Goal: Check status: Check status

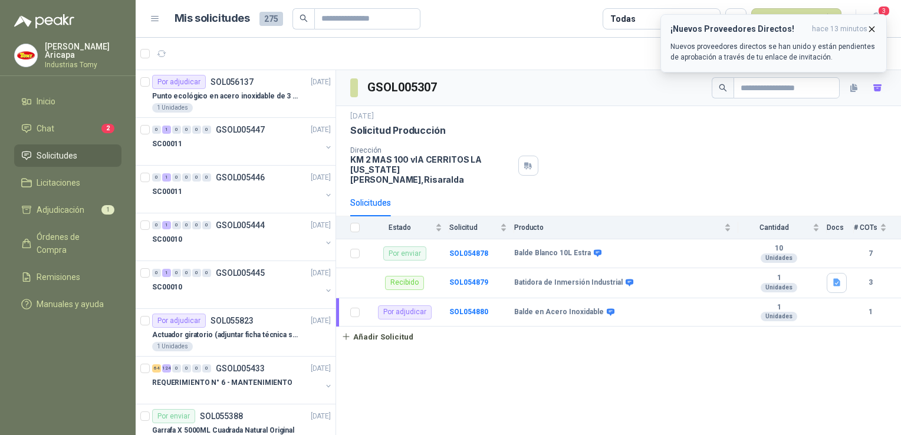
scroll to position [413, 0]
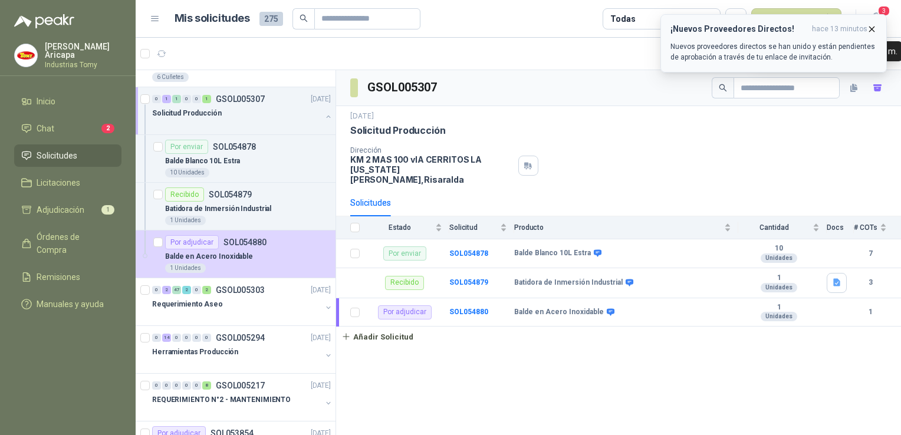
click at [866, 30] on span "hace 13 minutos" at bounding box center [839, 29] width 55 height 10
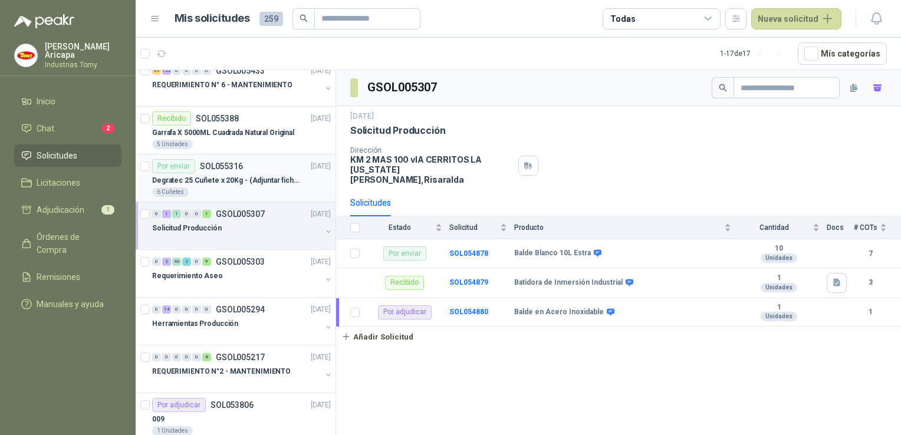
scroll to position [457, 0]
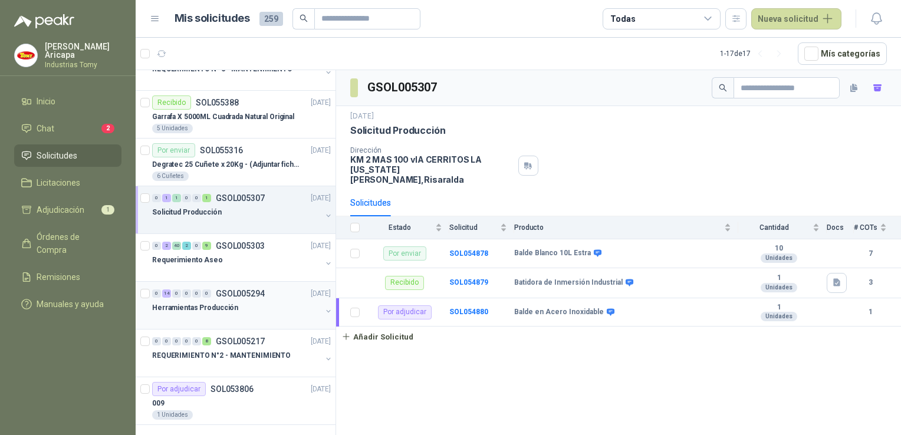
click at [241, 306] on div "Herramientas Producción" at bounding box center [236, 308] width 169 height 14
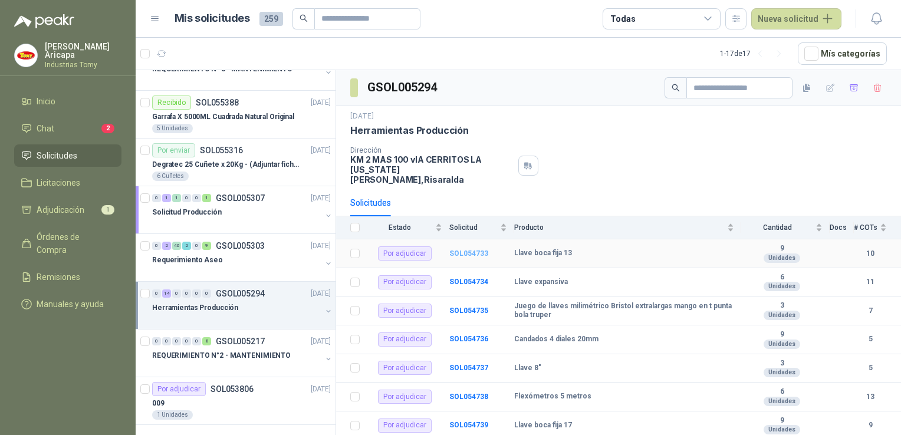
click at [454, 250] on b "SOL054733" at bounding box center [468, 254] width 39 height 8
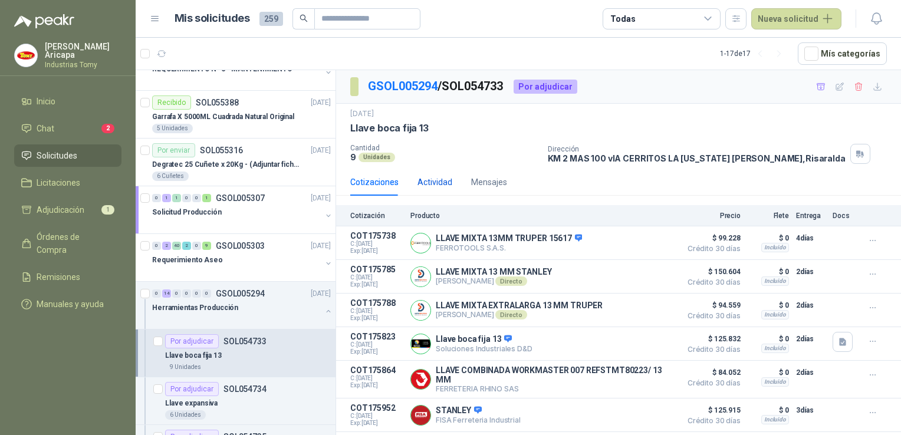
click at [425, 187] on div "Actividad" at bounding box center [435, 182] width 35 height 13
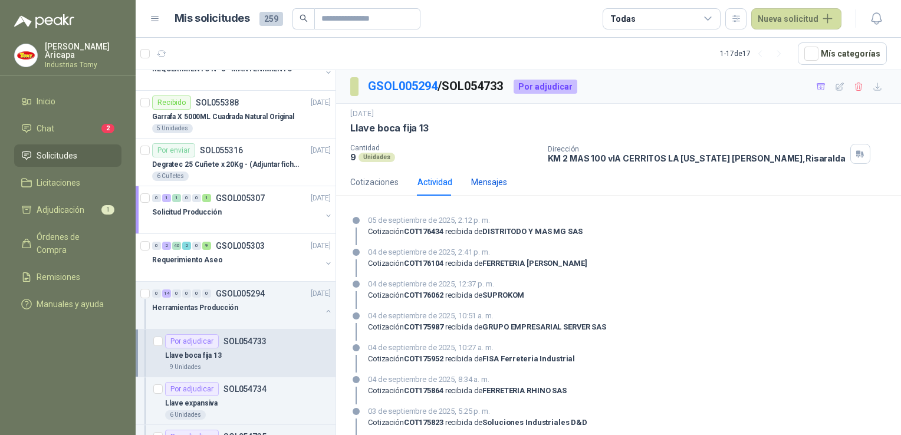
click at [498, 179] on div "Mensajes" at bounding box center [489, 182] width 36 height 13
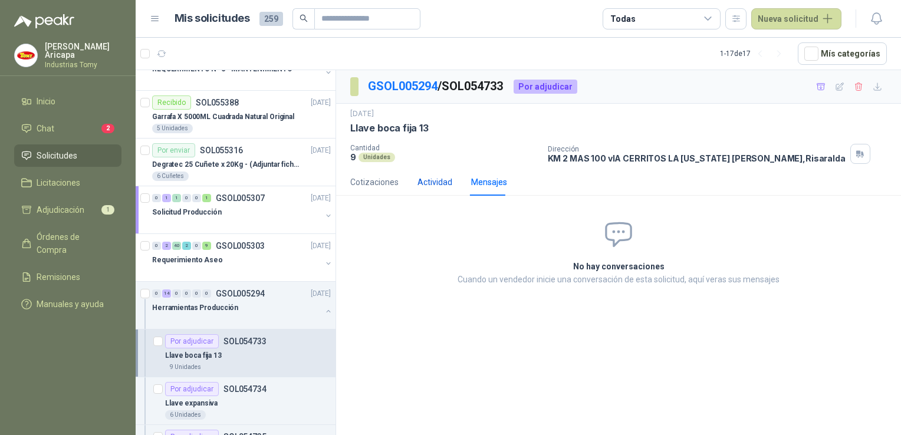
click at [425, 178] on div "Actividad" at bounding box center [435, 182] width 35 height 13
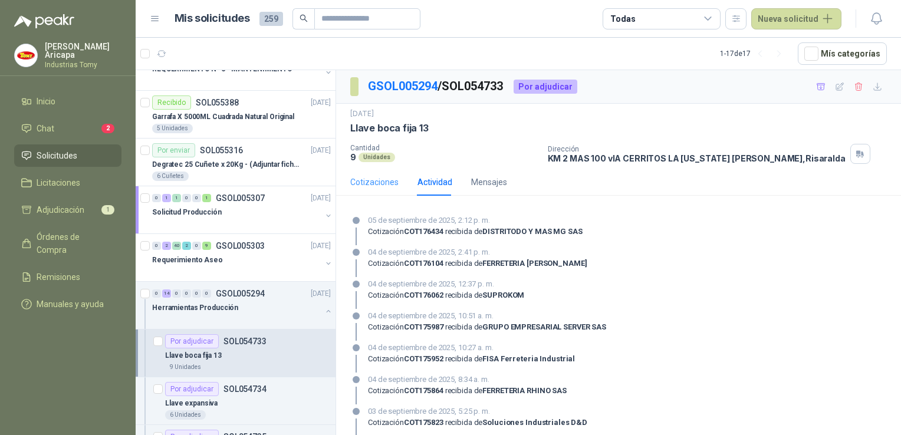
click at [362, 173] on div "Cotizaciones" at bounding box center [374, 182] width 48 height 27
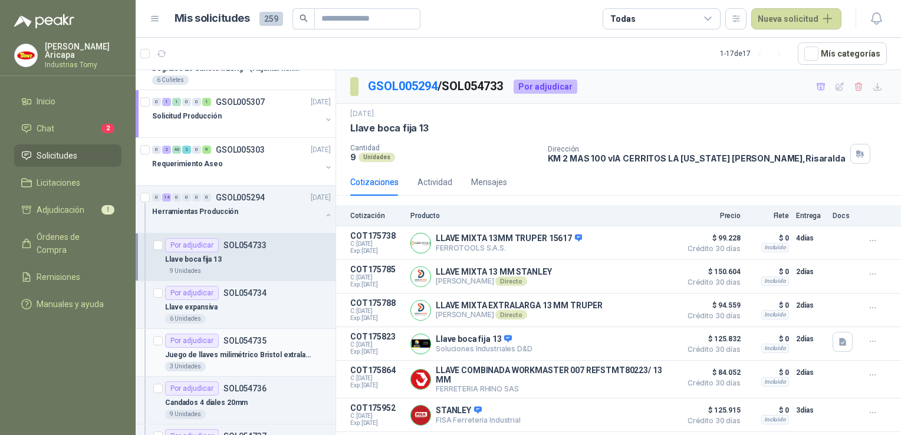
scroll to position [575, 0]
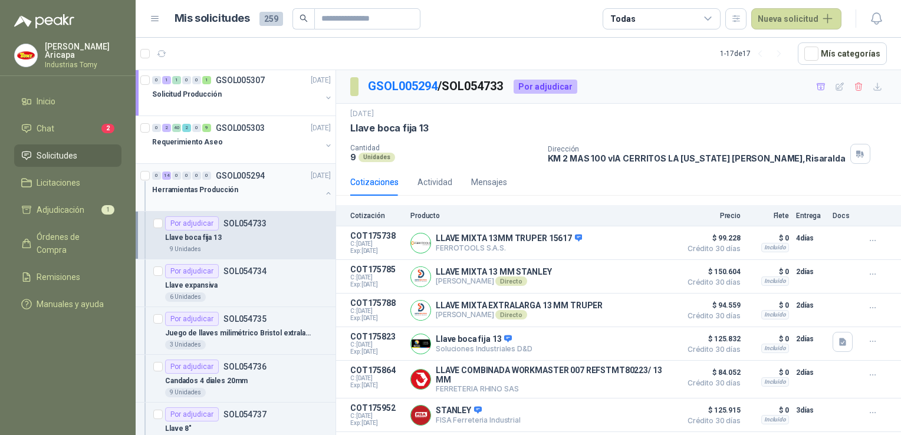
click at [236, 197] on div at bounding box center [236, 201] width 169 height 9
